Goal: Check status: Check status

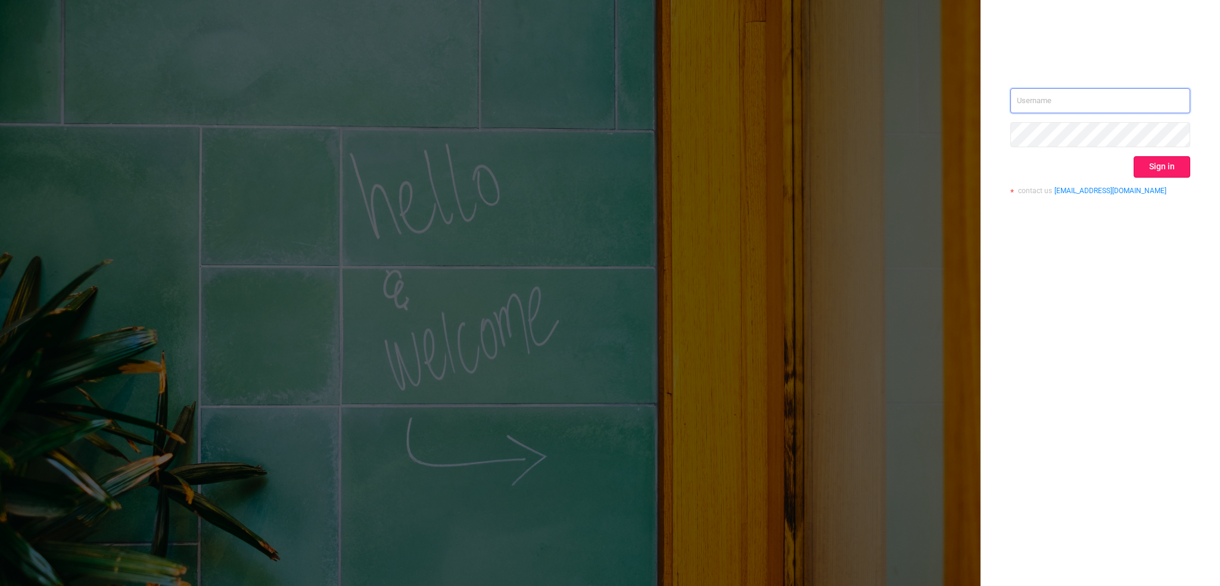
type input "[PERSON_NAME][EMAIL_ADDRESS][DOMAIN_NAME]"
click at [1177, 171] on button "Sign in" at bounding box center [1162, 166] width 57 height 21
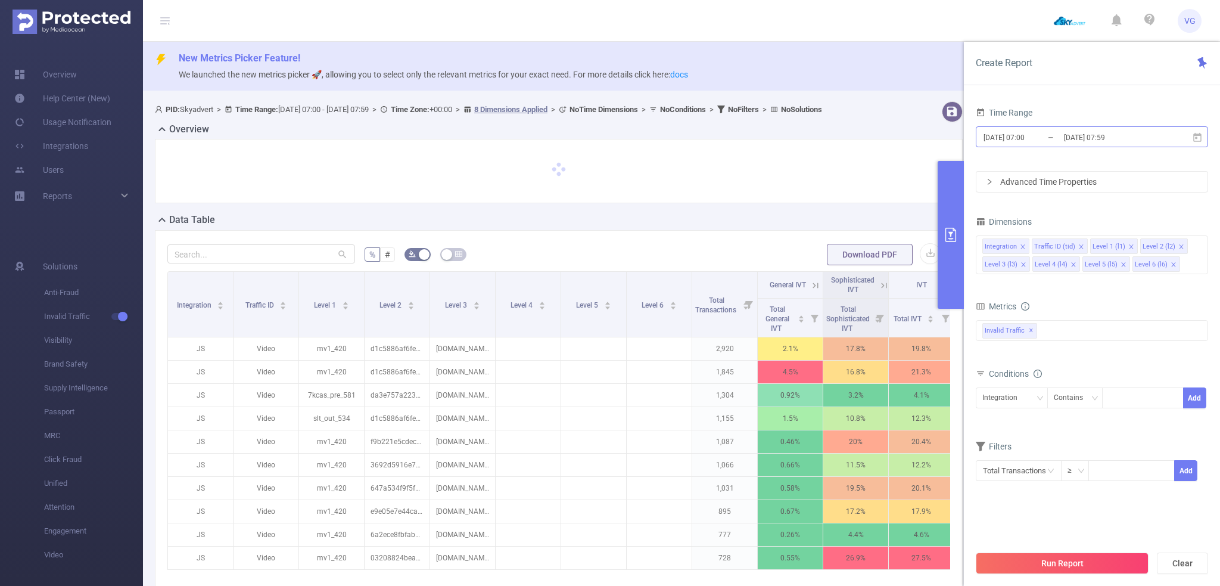
click at [1028, 136] on input "[DATE] 07:00" at bounding box center [1030, 137] width 97 height 16
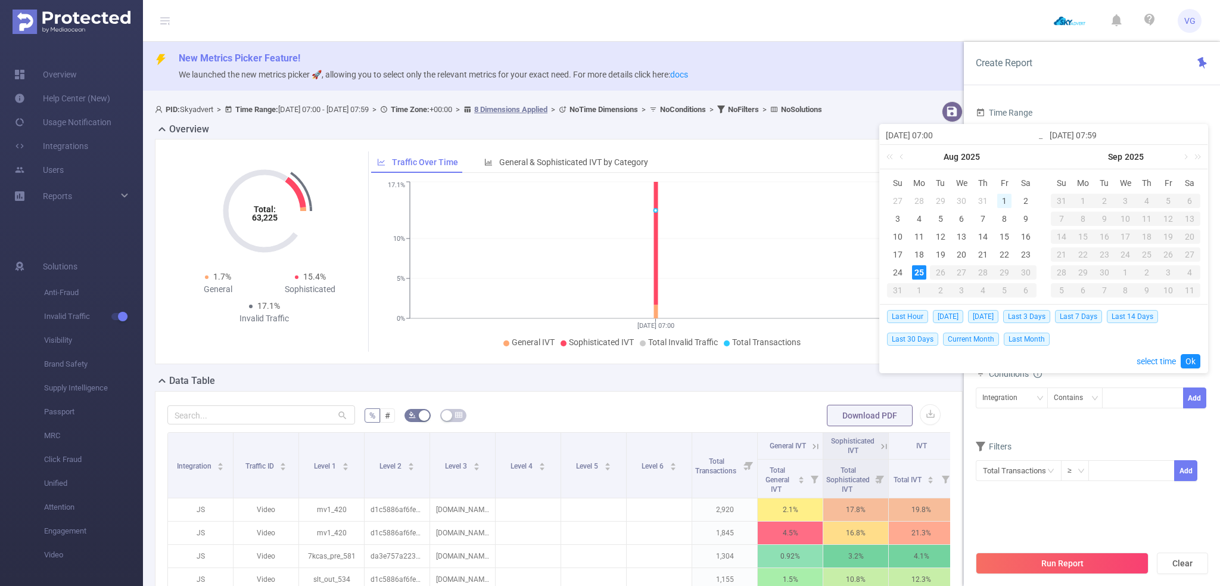
click at [1004, 201] on div "1" at bounding box center [1004, 201] width 14 height 14
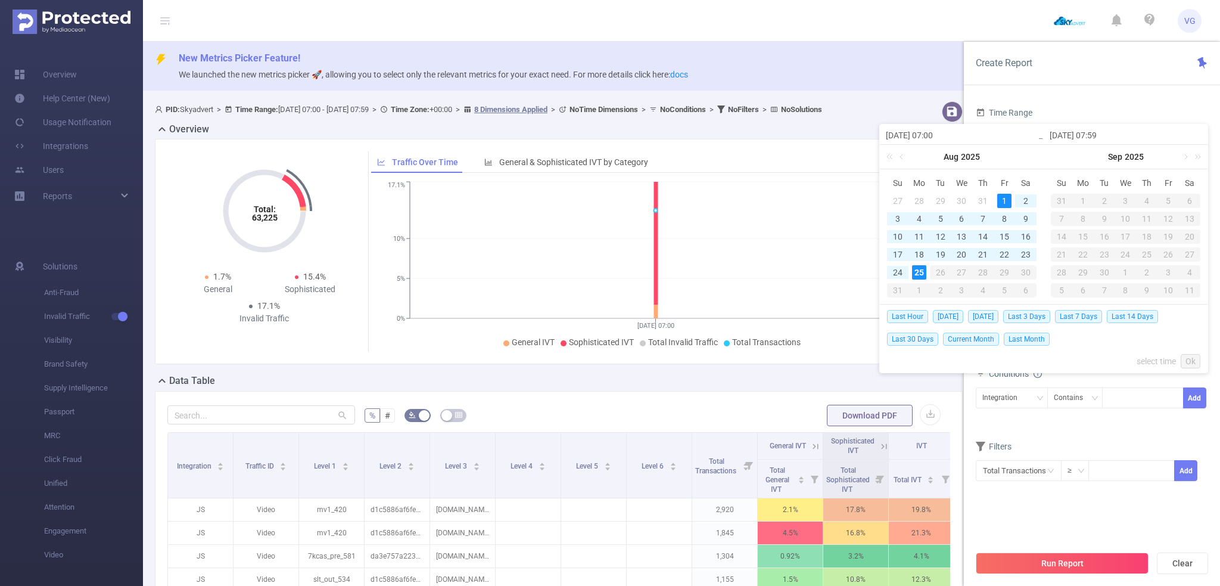
click at [917, 269] on div "25" at bounding box center [919, 272] width 14 height 14
type input "[DATE] 07:00"
click at [1189, 362] on link "Ok" at bounding box center [1191, 361] width 20 height 14
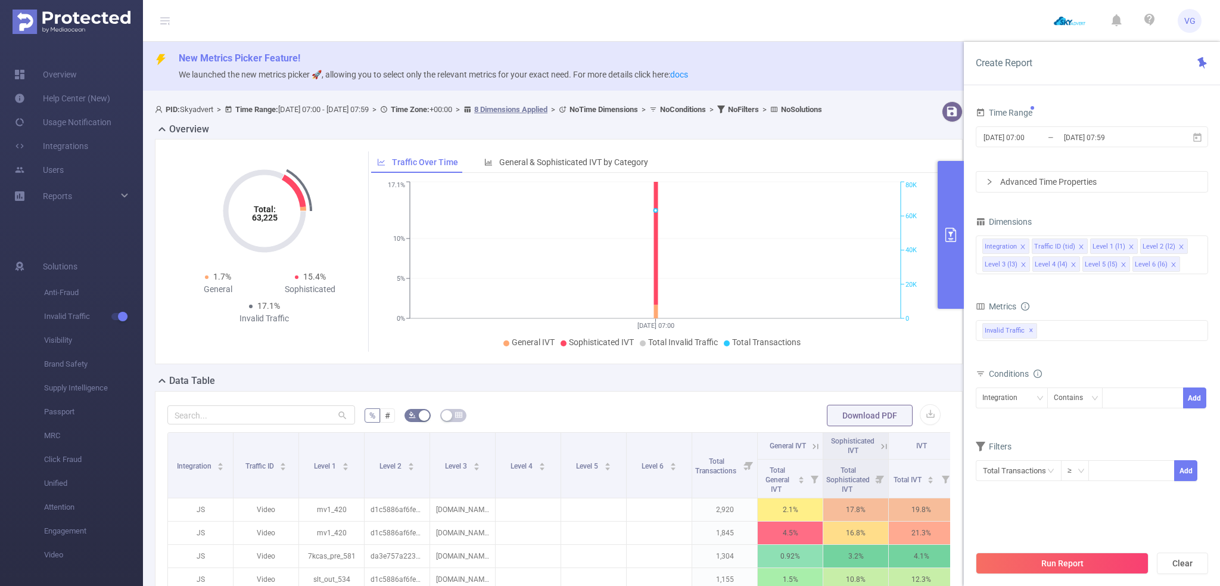
click at [1034, 190] on div "Advanced Time Properties" at bounding box center [1091, 182] width 231 height 20
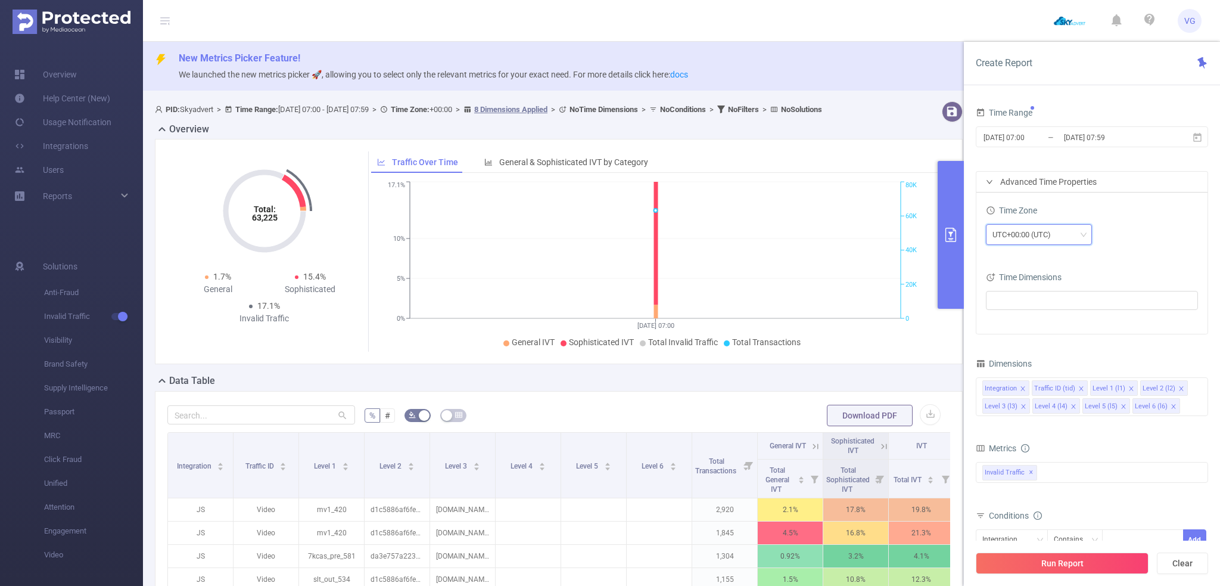
click at [1043, 232] on div "UTC+00:00 (UTC)" at bounding box center [1026, 235] width 67 height 20
click at [1029, 272] on li "UTC+03:00" at bounding box center [1038, 272] width 106 height 19
click at [1178, 388] on icon "icon: close" at bounding box center [1181, 388] width 6 height 6
click at [1178, 383] on span at bounding box center [1181, 388] width 6 height 13
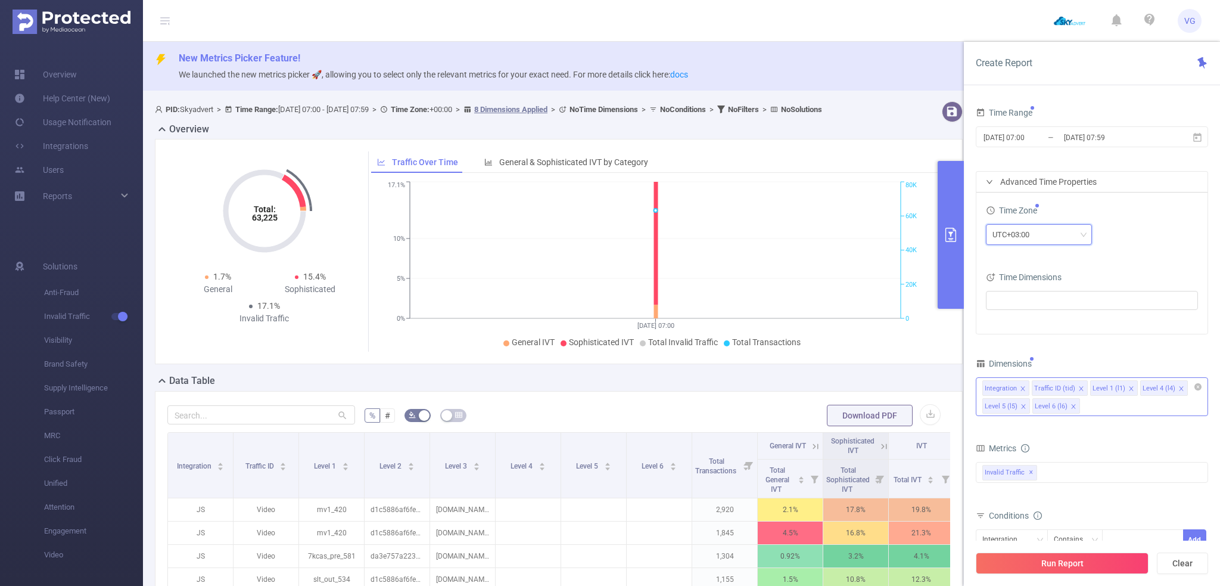
click at [1178, 386] on icon "icon: close" at bounding box center [1181, 388] width 6 height 6
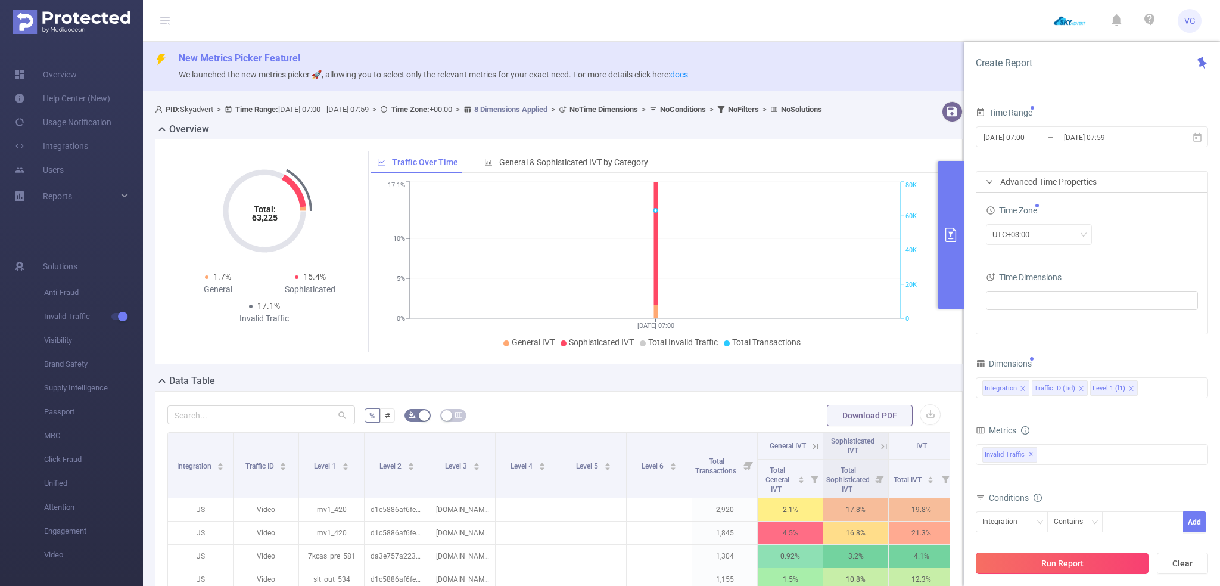
click at [1058, 569] on button "Run Report" at bounding box center [1062, 562] width 173 height 21
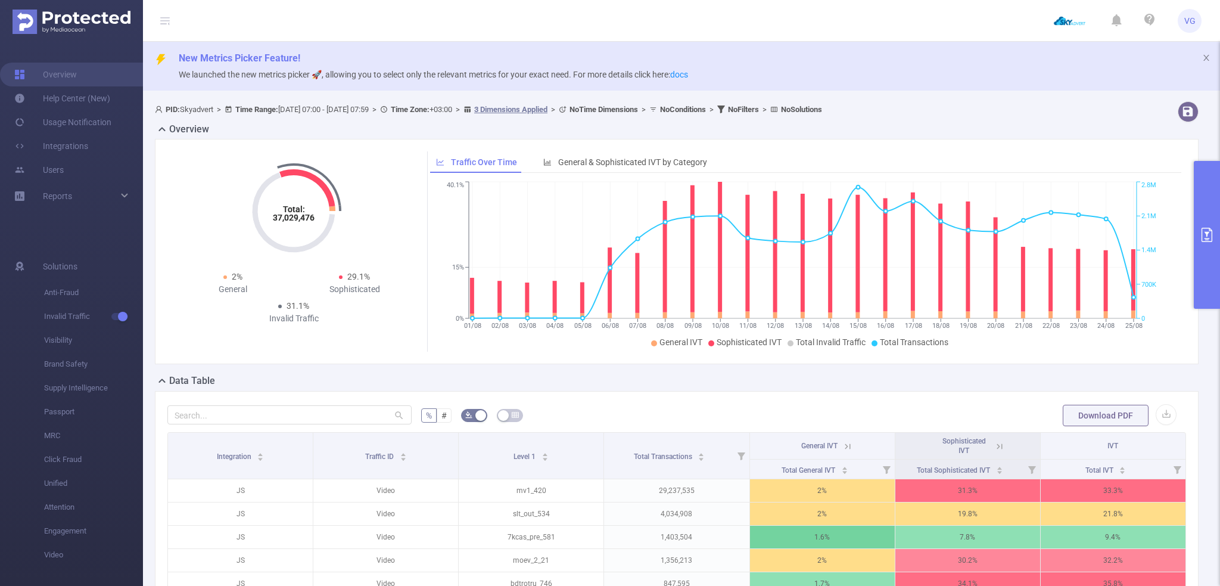
click at [930, 133] on div "Overview" at bounding box center [681, 130] width 1053 height 17
